Goal: Find contact information: Obtain details needed to contact an individual or organization

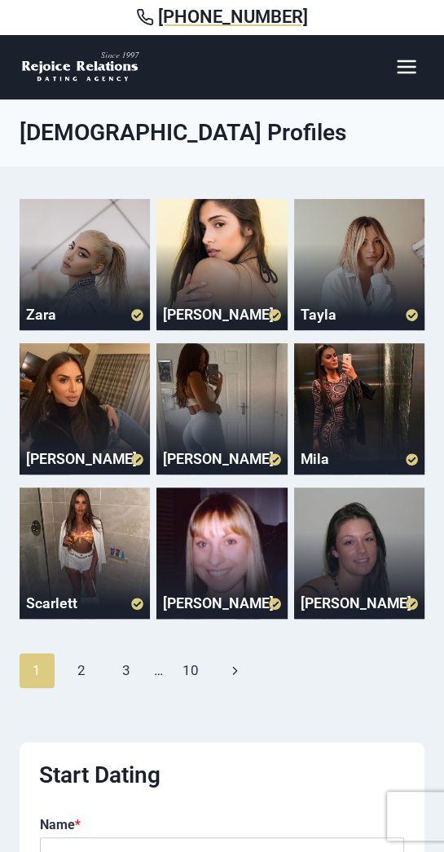
click at [259, 279] on div at bounding box center [222, 264] width 130 height 130
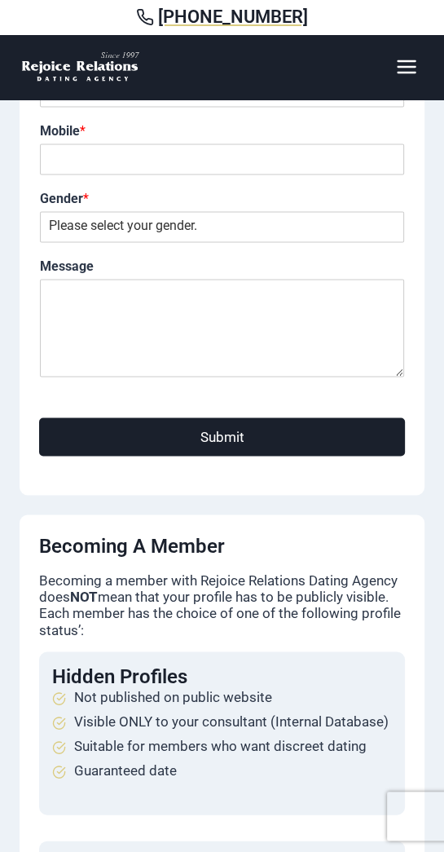
scroll to position [904, 0]
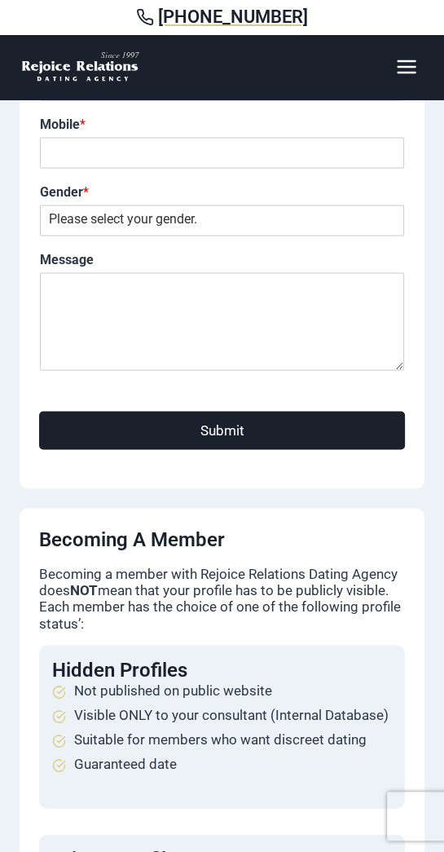
click at [397, 61] on icon "Open menu" at bounding box center [406, 66] width 19 height 13
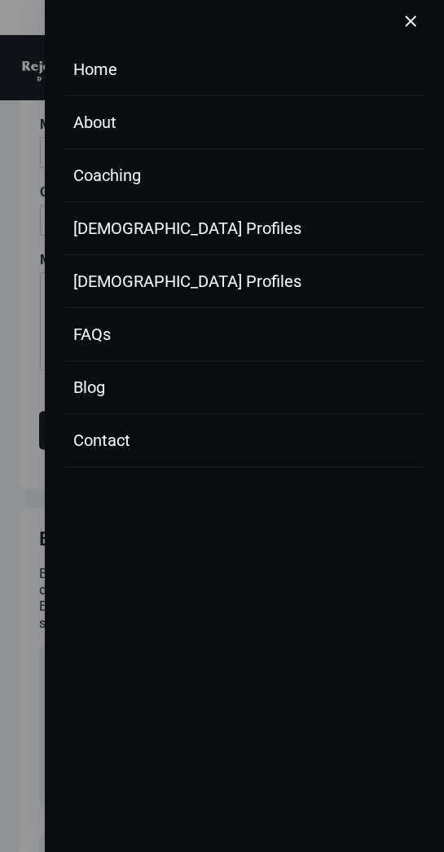
click at [203, 250] on link "[DEMOGRAPHIC_DATA] Profiles" at bounding box center [244, 228] width 359 height 53
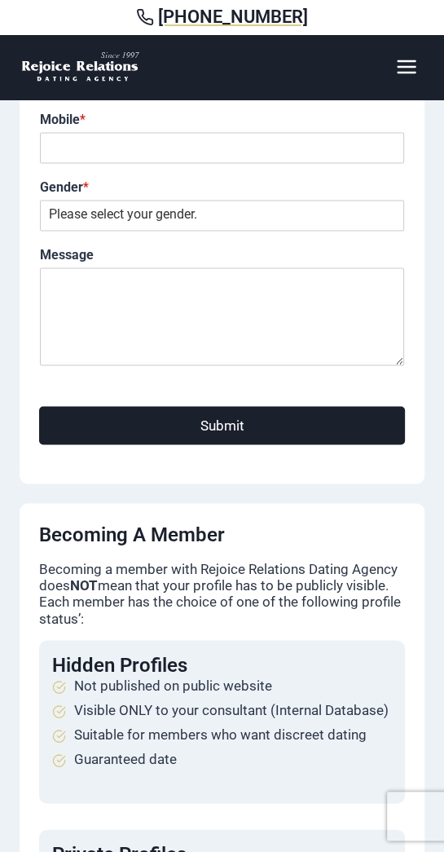
scroll to position [964, 0]
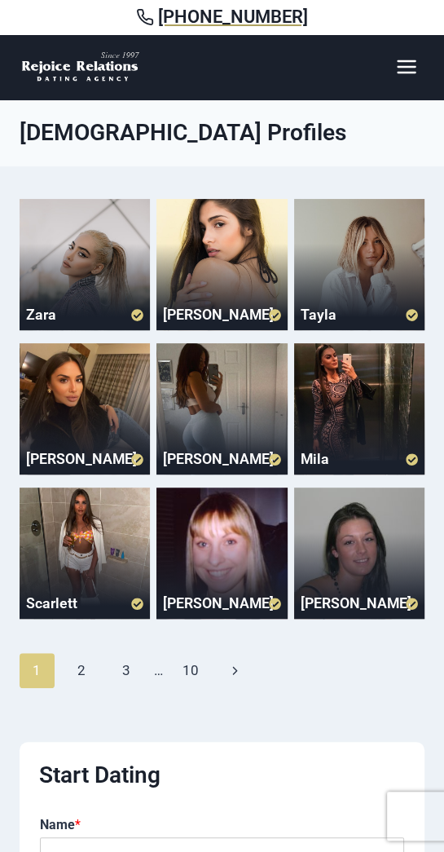
click at [210, 20] on span "[PHONE_NUMBER]" at bounding box center [233, 17] width 150 height 21
